Goal: Obtain resource: Obtain resource

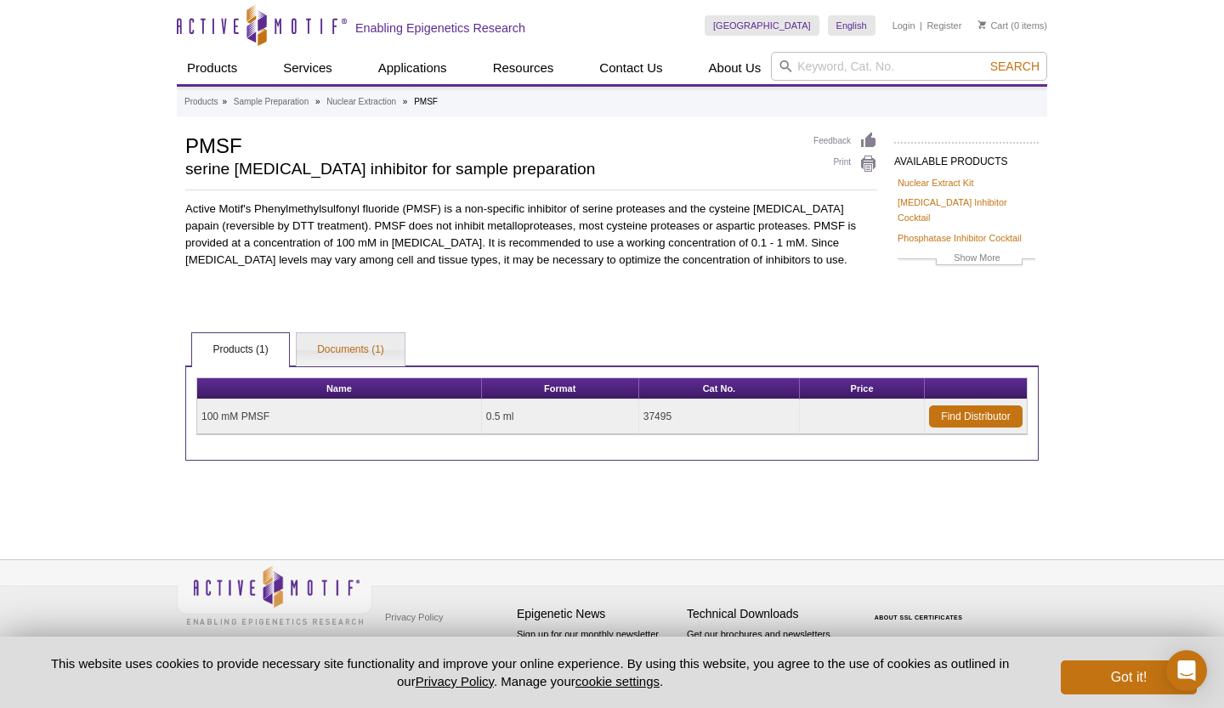
drag, startPoint x: 201, startPoint y: 398, endPoint x: 734, endPoint y: 414, distance: 534.0
click at [734, 414] on tr "100 mM PMSF 0.5 ml 37495 Find Distributor" at bounding box center [612, 416] width 830 height 35
copy tr "100 mM PMSF 0.5 ml 37495"
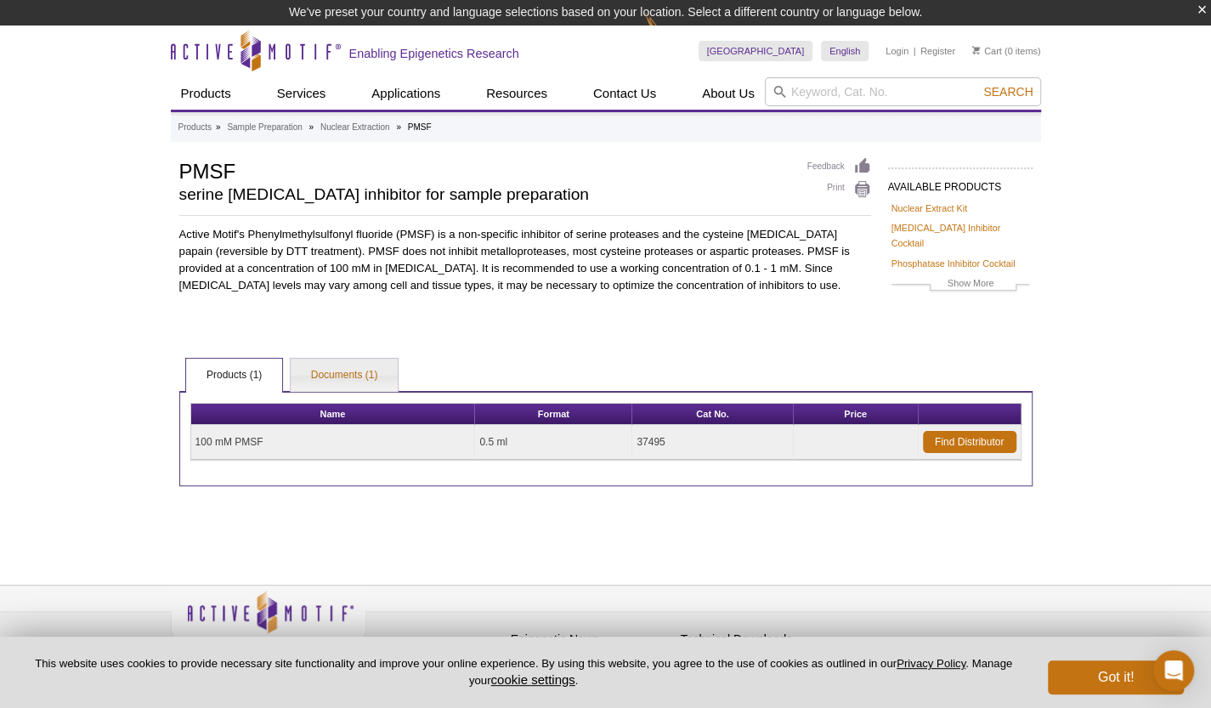
click at [847, 427] on td at bounding box center [856, 442] width 125 height 35
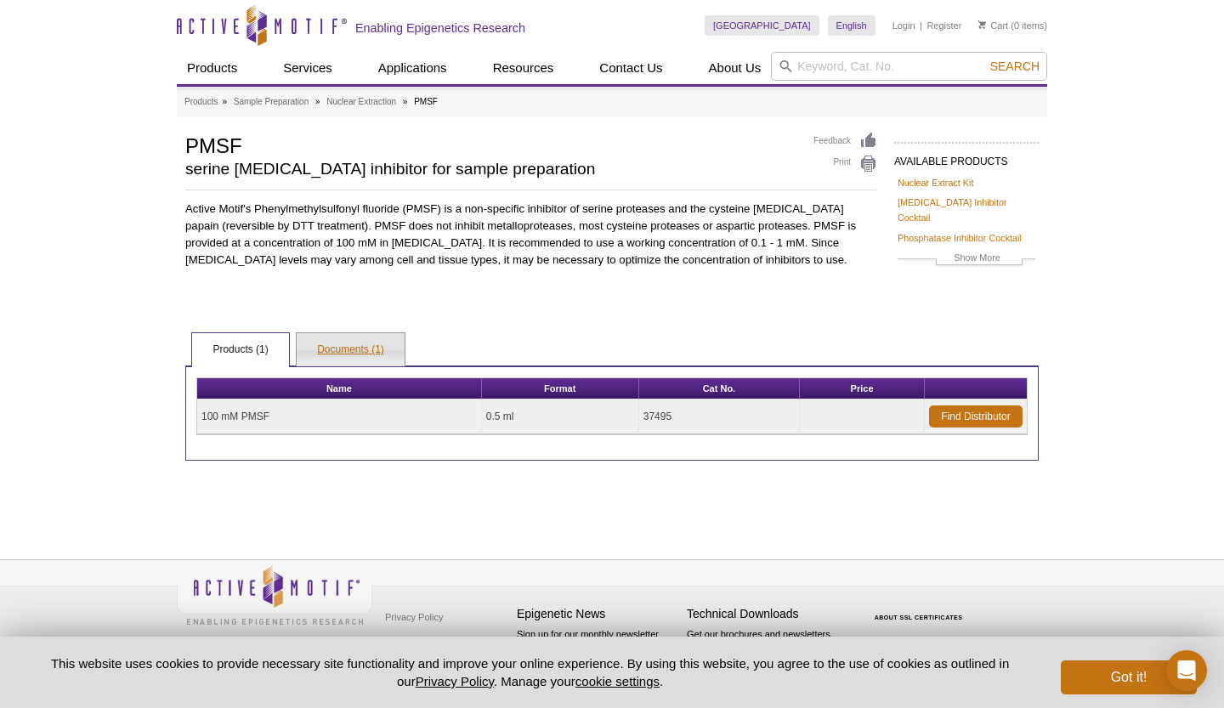
click at [357, 333] on link "Documents (1)" at bounding box center [351, 350] width 108 height 34
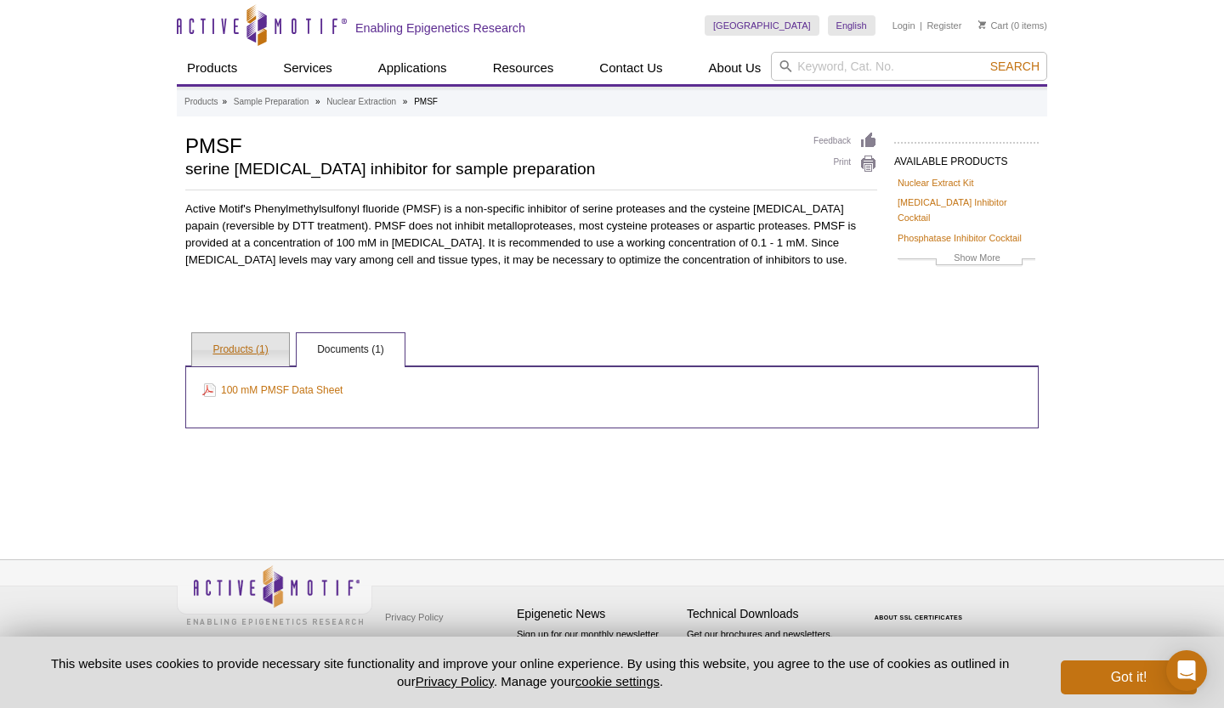
click at [252, 336] on link "Products (1)" at bounding box center [240, 350] width 96 height 34
